Goal: Task Accomplishment & Management: Use online tool/utility

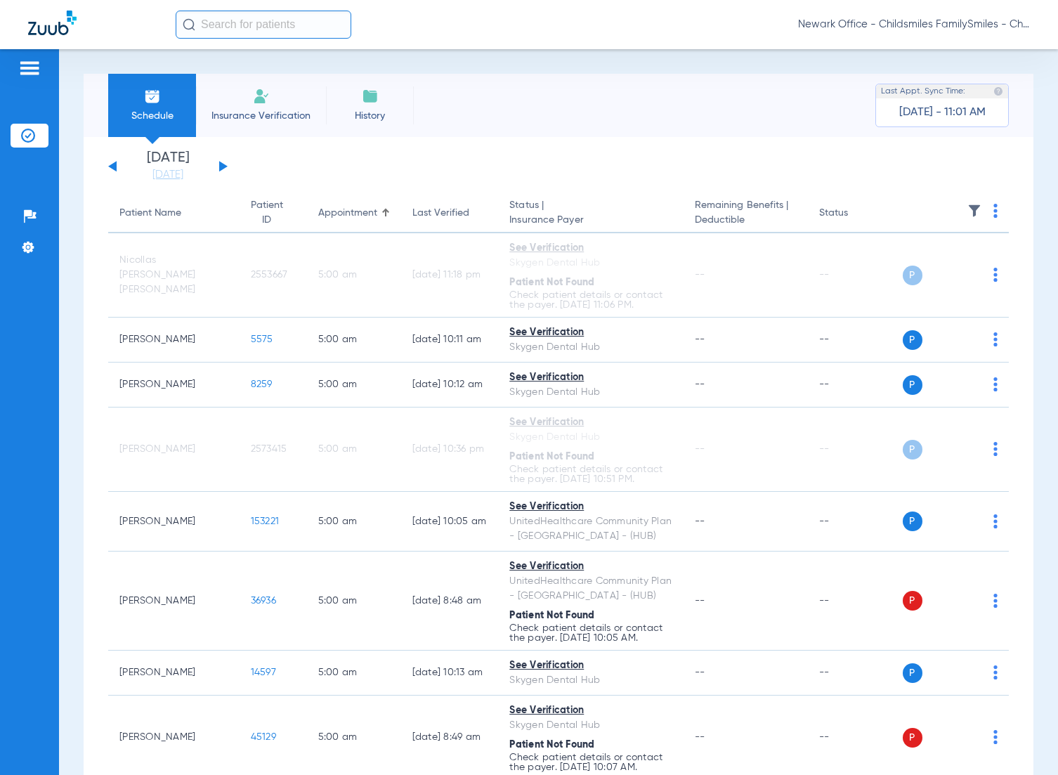
click at [282, 29] on input "text" at bounding box center [264, 25] width 176 height 28
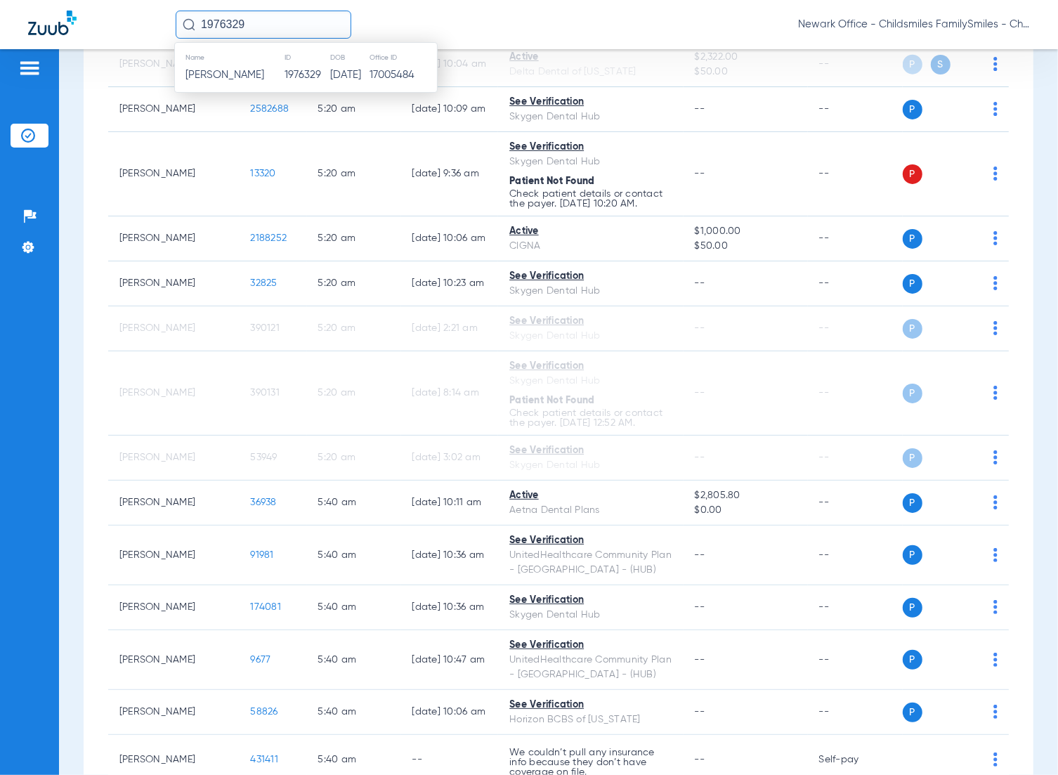
type input "1976329"
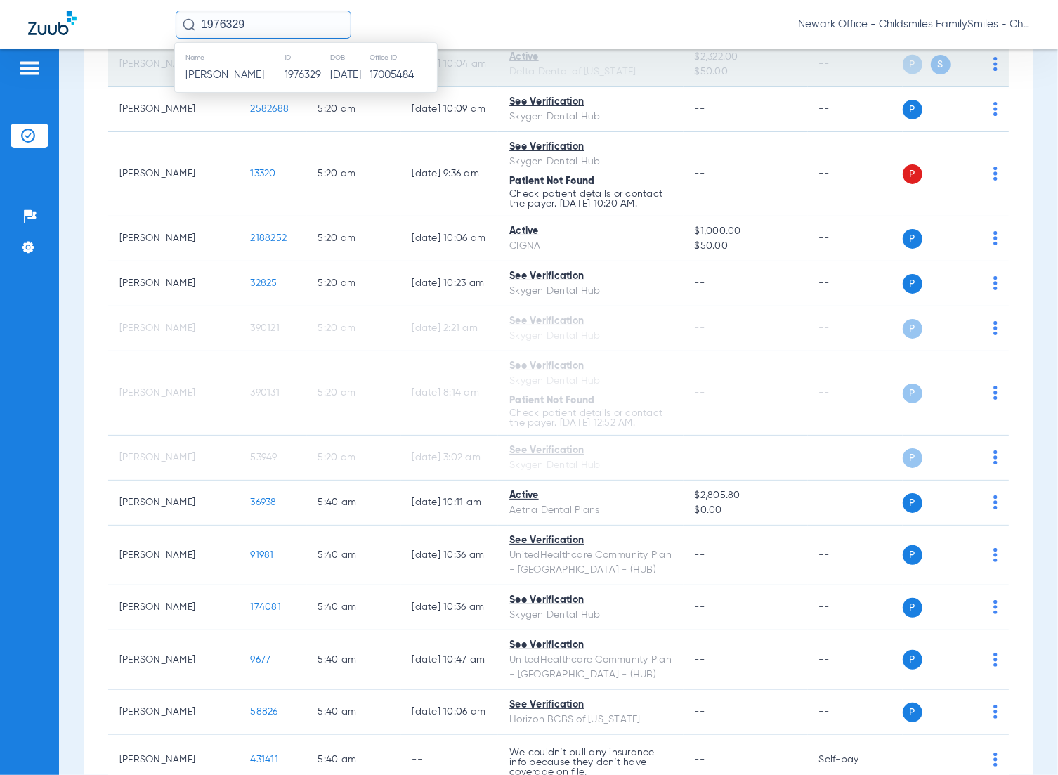
click at [262, 29] on input "1976329" at bounding box center [264, 25] width 176 height 28
click at [265, 72] on td "[PERSON_NAME]" at bounding box center [229, 75] width 109 height 20
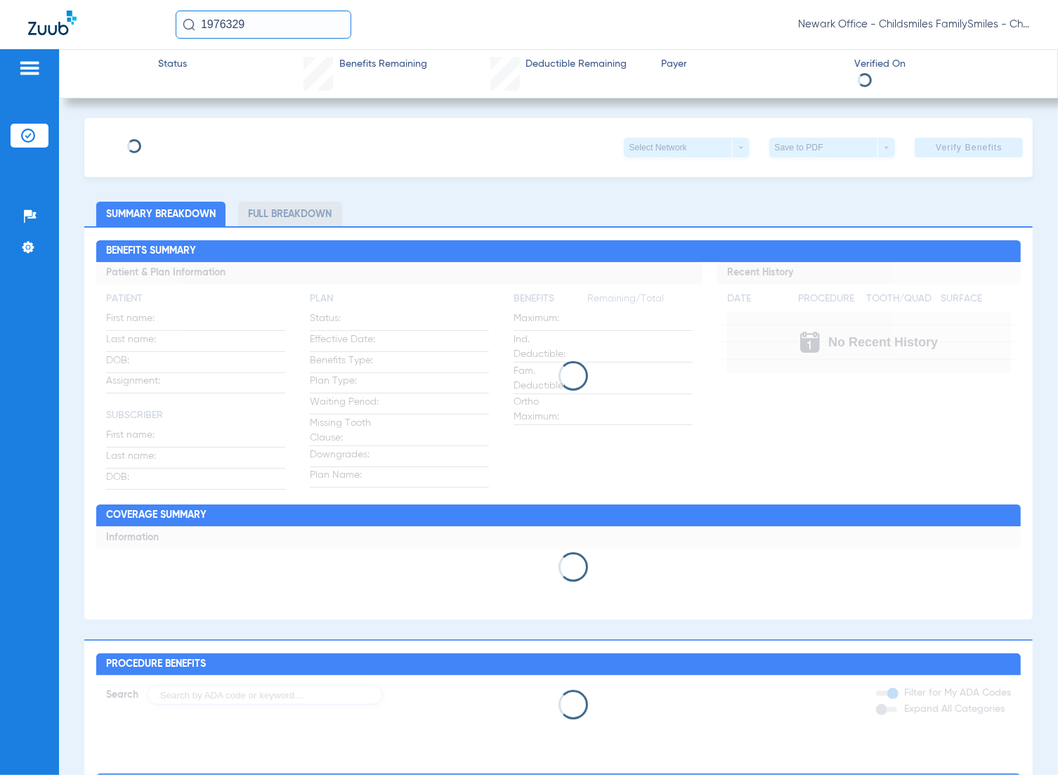
type input "[PERSON_NAME]"
type input "HINCAPIE"
type input "[DATE]"
type input "W283234214"
type input "030725301400001"
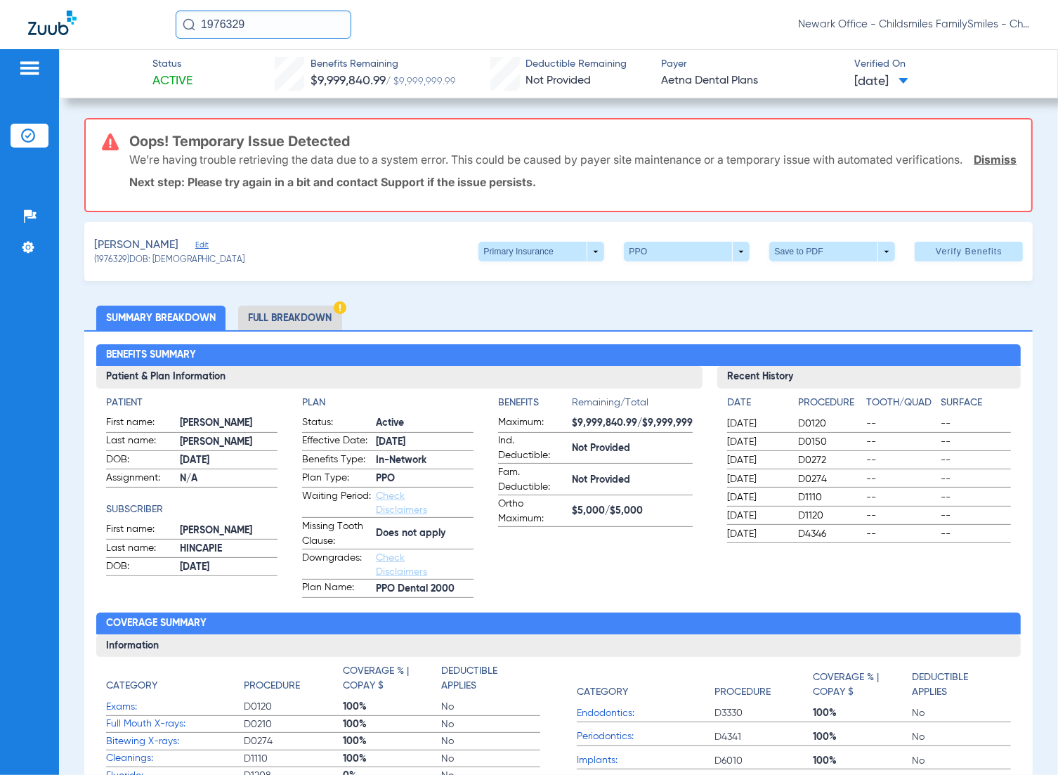
click at [225, 261] on div "[PERSON_NAME] Edit (1976329) DOB: [DEMOGRAPHIC_DATA] Primary Insurance arrow_dr…" at bounding box center [558, 251] width 949 height 59
click at [208, 253] on span "Edit" at bounding box center [201, 246] width 13 height 13
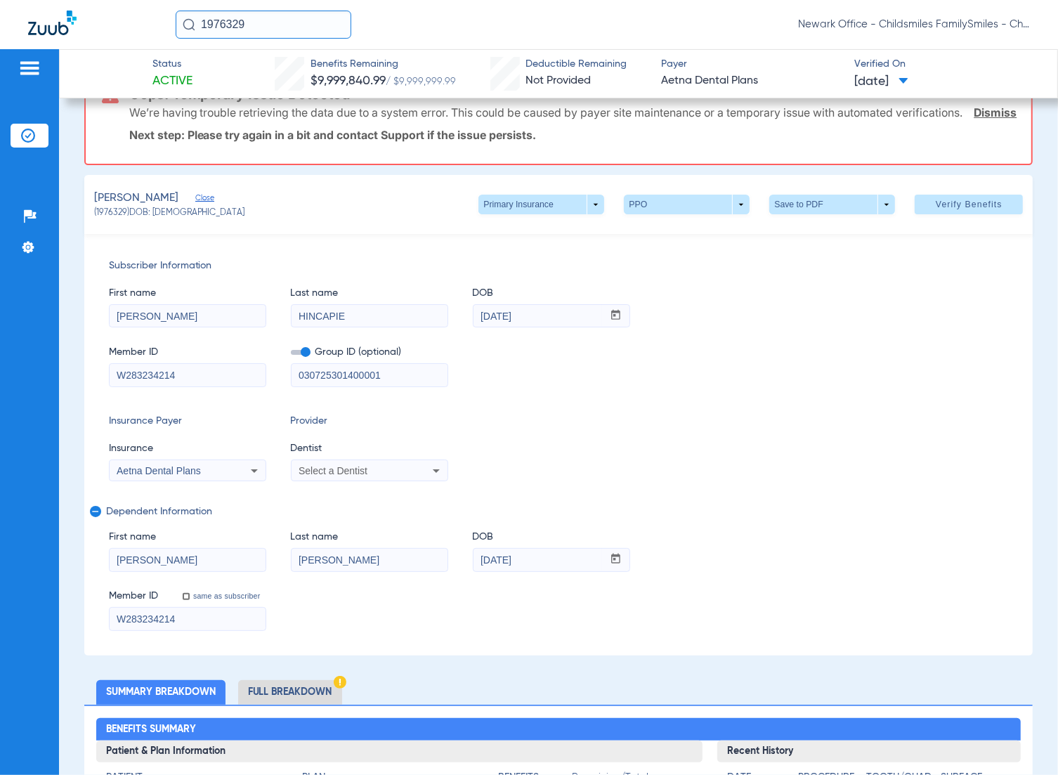
scroll to position [88, 0]
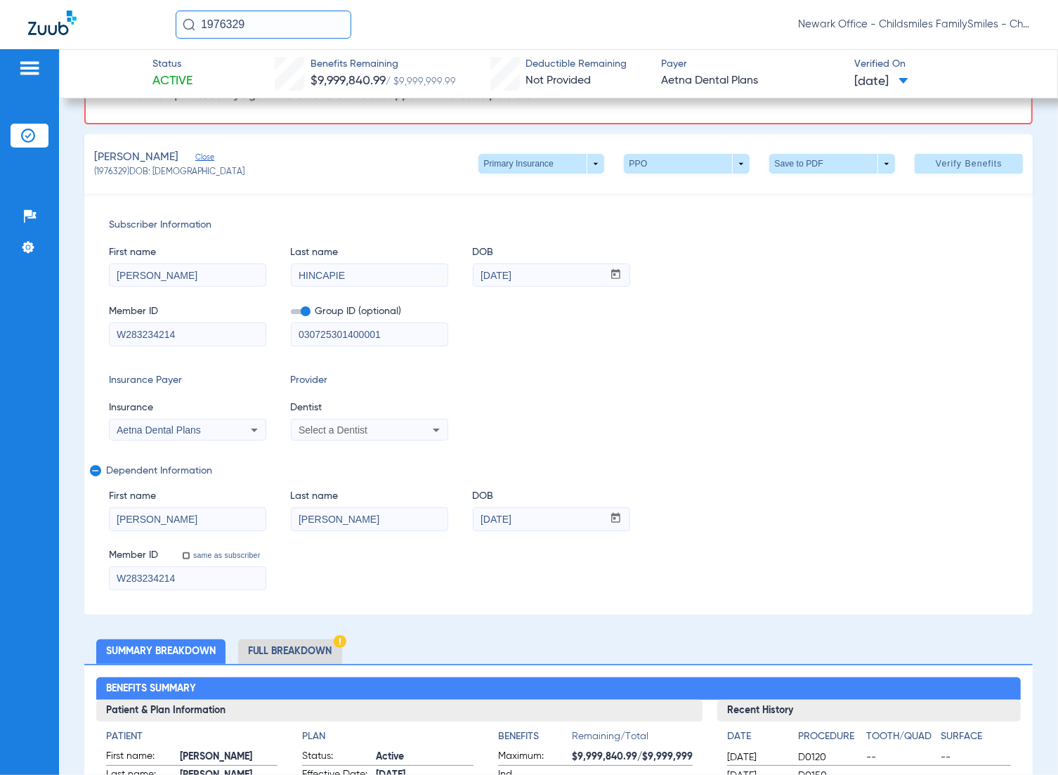
click at [341, 435] on span "Select a Dentist" at bounding box center [332, 429] width 69 height 11
type input "VIV"
click at [433, 508] on mat-option "[PERSON_NAME] 1356865745" at bounding box center [409, 514] width 236 height 22
click at [950, 173] on button "Verify Benefits" at bounding box center [968, 164] width 108 height 20
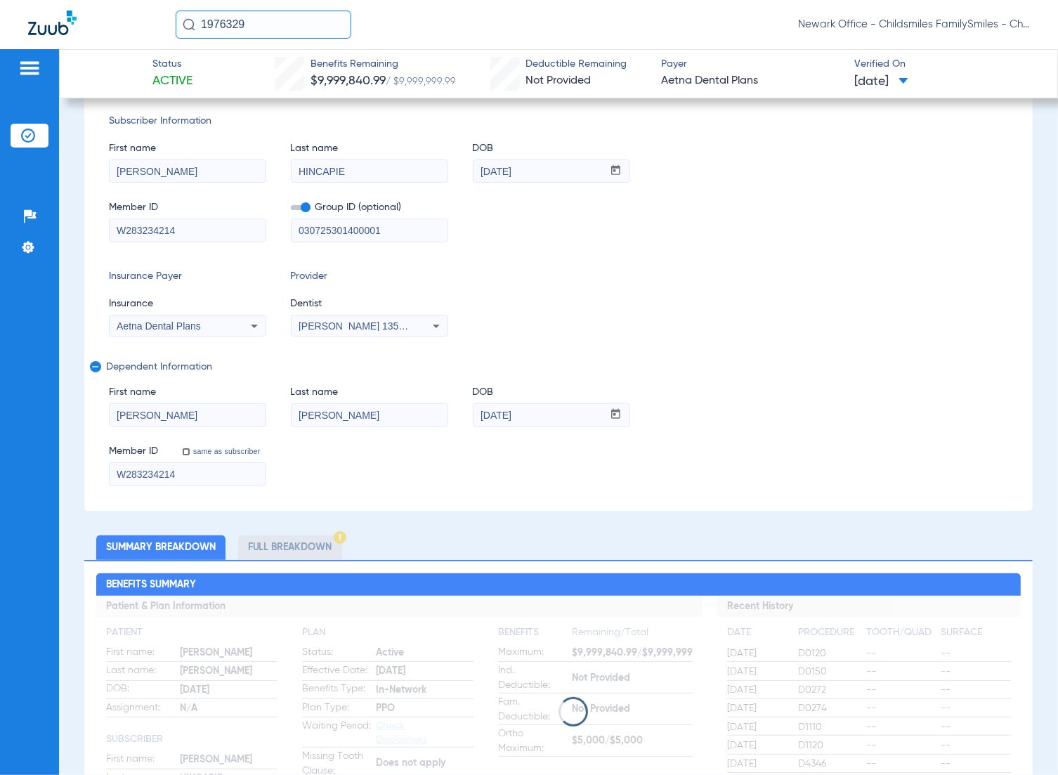
scroll to position [0, 0]
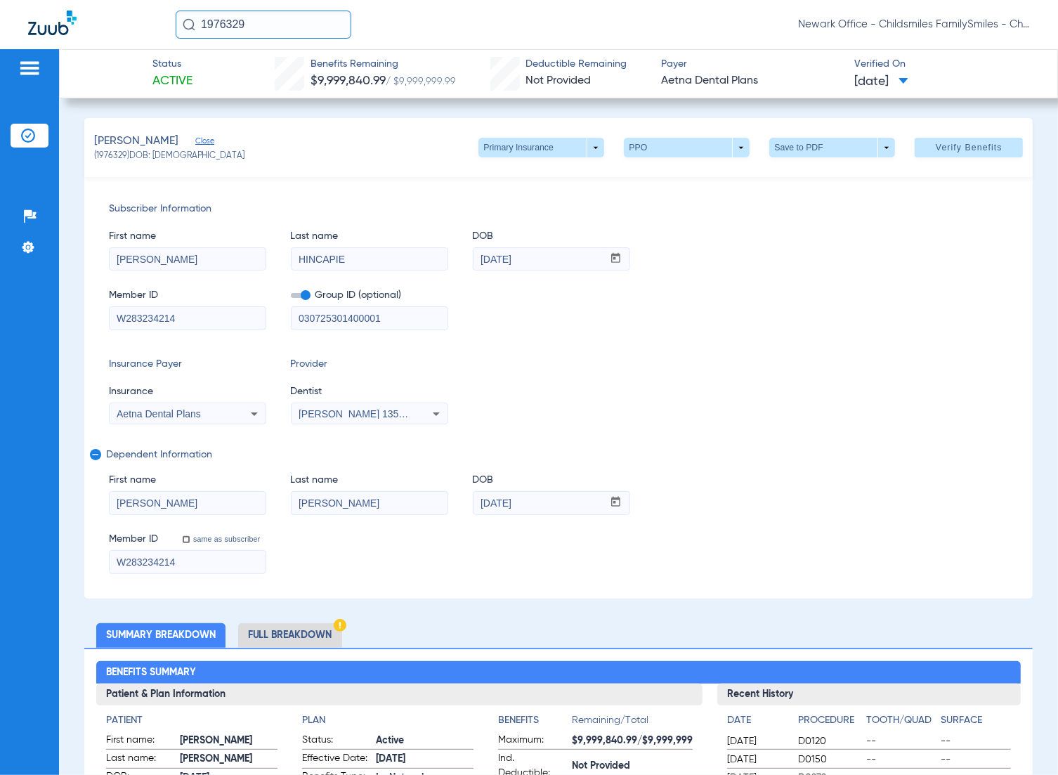
click at [604, 20] on div "1976329 Newark Office - Childsmiles FamilySmiles - ChildSmiles [GEOGRAPHIC_DATA…" at bounding box center [603, 25] width 854 height 28
drag, startPoint x: 254, startPoint y: 26, endPoint x: 162, endPoint y: 30, distance: 92.1
click at [162, 30] on div "1976329 Newark Office - Childsmiles FamilySmiles - ChildSmiles [GEOGRAPHIC_DATA…" at bounding box center [529, 24] width 1058 height 49
paste input "427461"
click at [285, 32] on input "427461" at bounding box center [264, 25] width 176 height 28
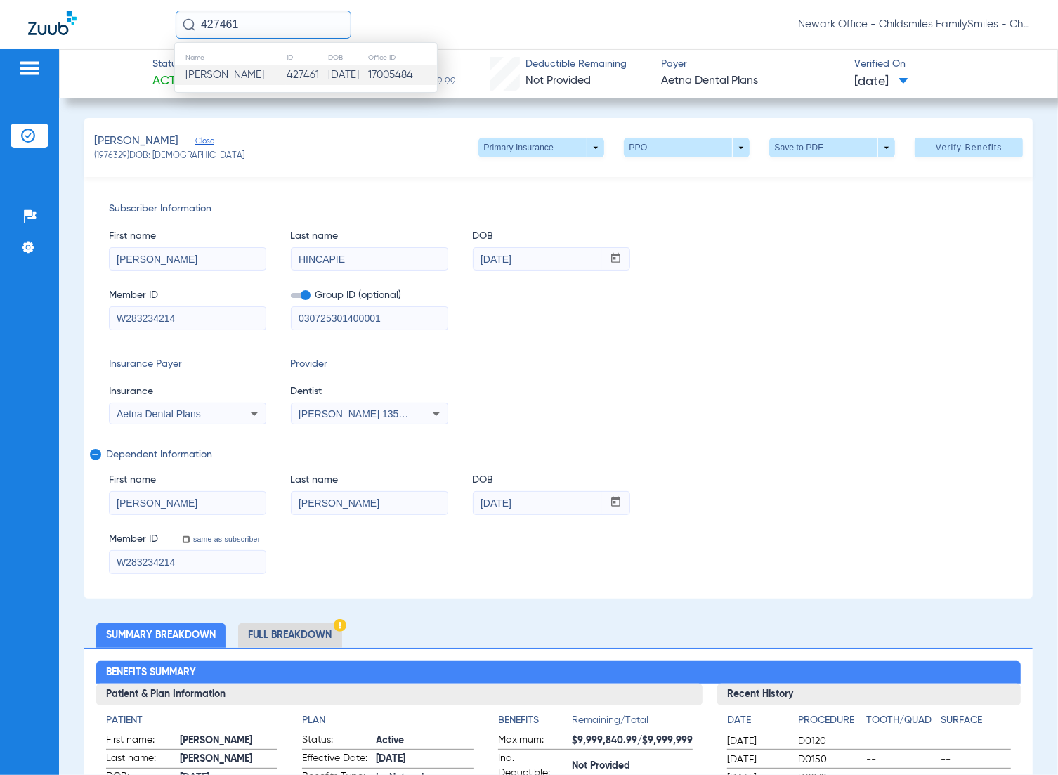
type input "427461"
click at [265, 84] on td "[PERSON_NAME]" at bounding box center [230, 75] width 111 height 20
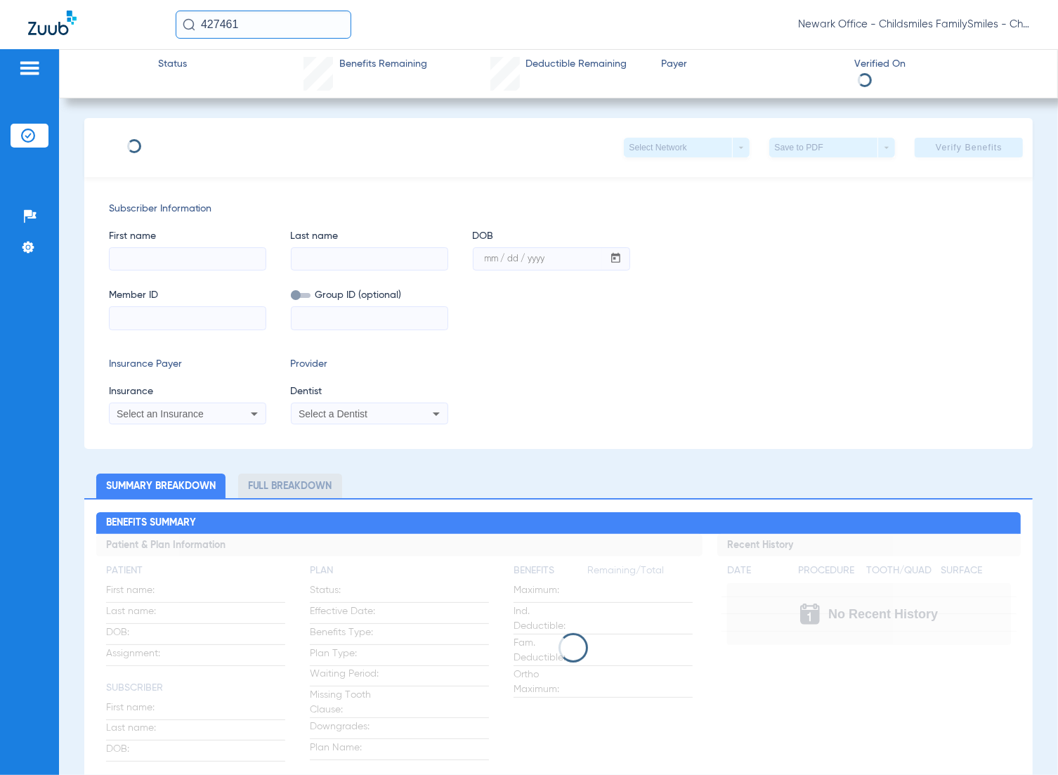
type input "[PERSON_NAME]"
type input "[DATE]"
type input "W230383076"
type input "28571510001"
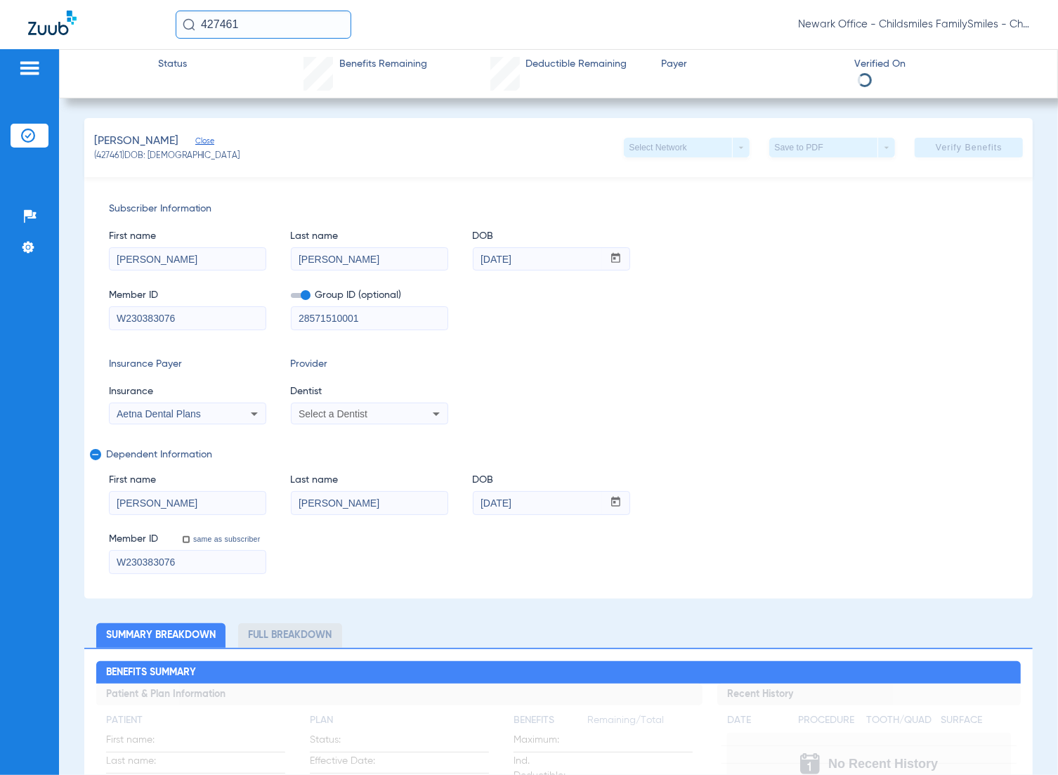
click at [355, 420] on div "Select a Dentist" at bounding box center [369, 413] width 156 height 17
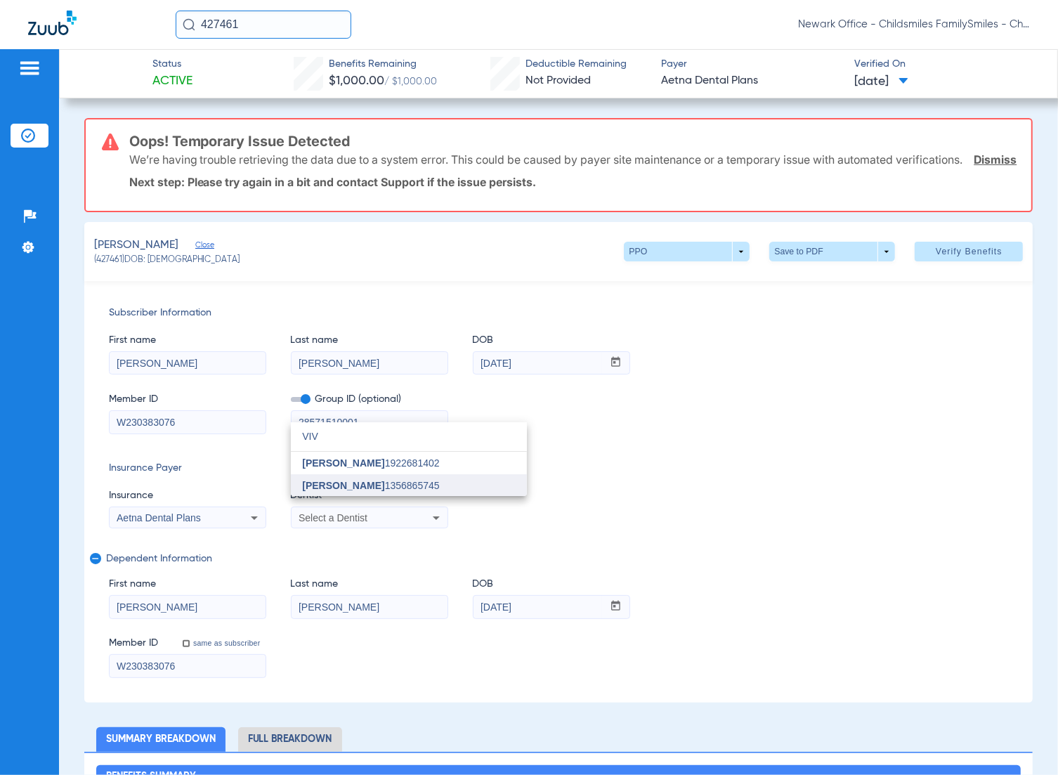
type input "VIV"
click at [387, 489] on span "[PERSON_NAME] 1356865745" at bounding box center [370, 485] width 137 height 10
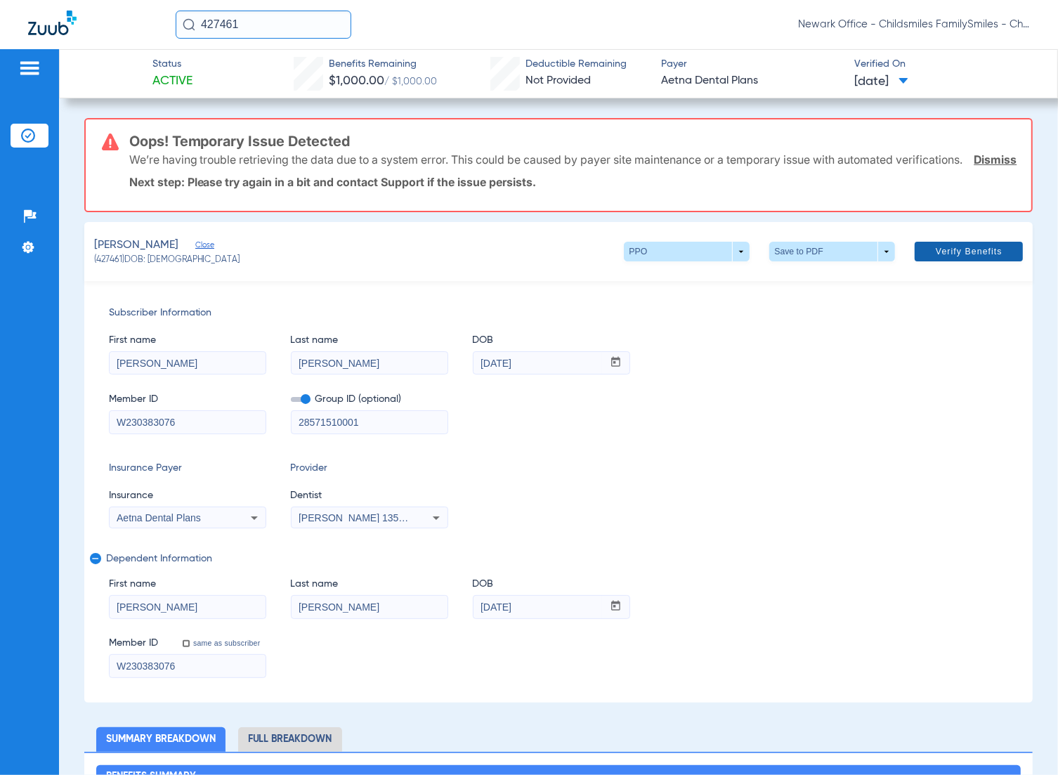
click at [976, 268] on span at bounding box center [968, 252] width 108 height 34
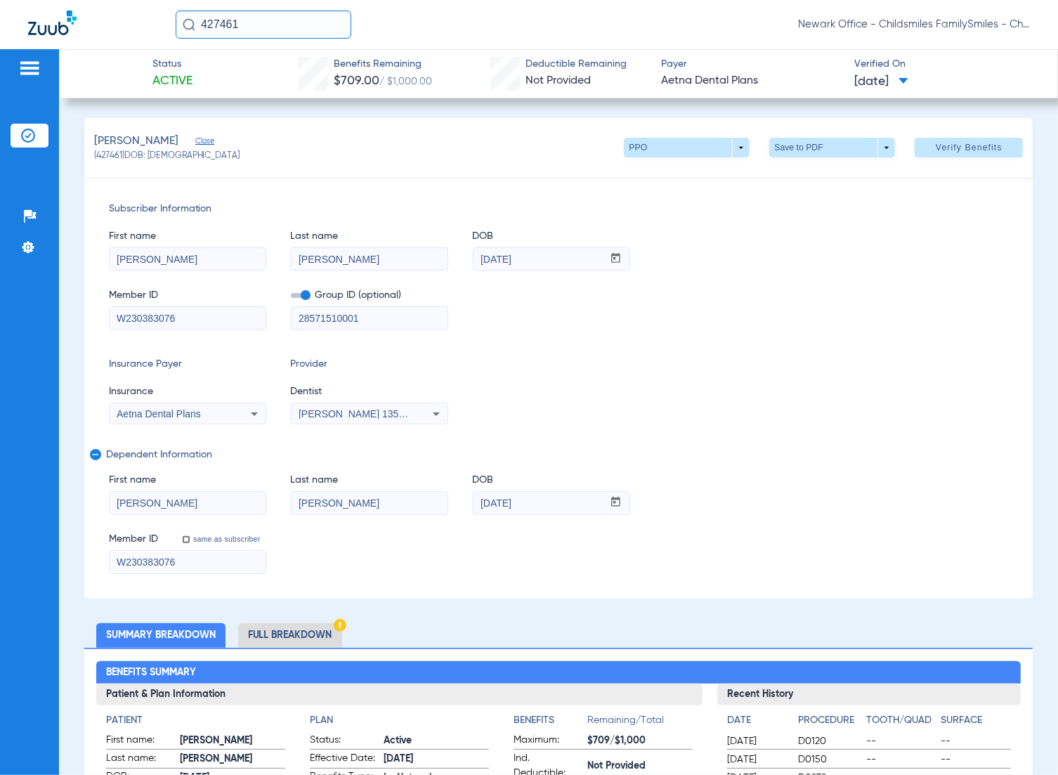
click at [237, 155] on div "[PERSON_NAME] (427461) DOB: [DEMOGRAPHIC_DATA] PPO arrow_drop_down Save to PDF …" at bounding box center [558, 147] width 949 height 59
